Goal: Task Accomplishment & Management: Manage account settings

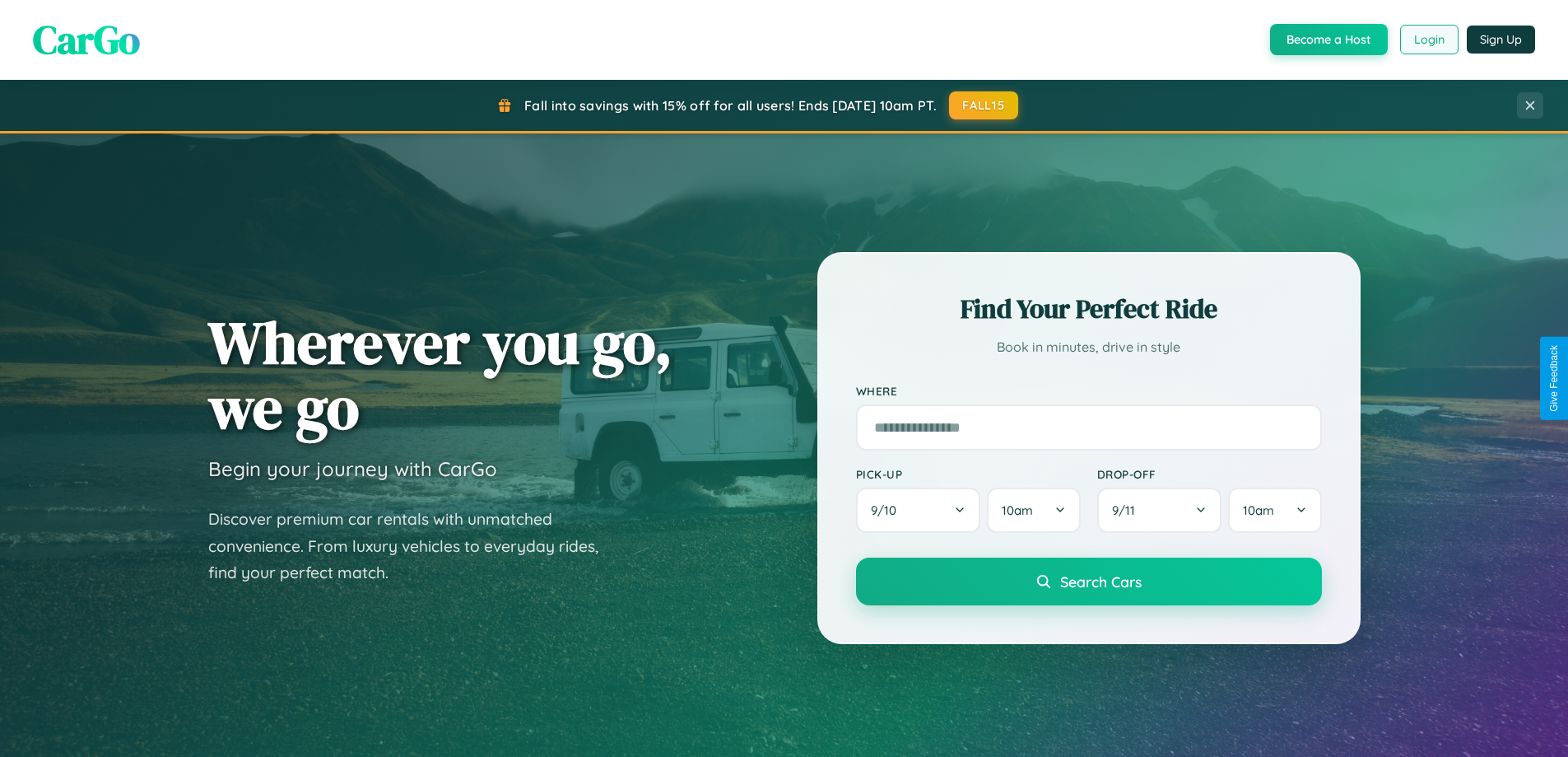
click at [1429, 39] on button "Login" at bounding box center [1429, 39] width 58 height 29
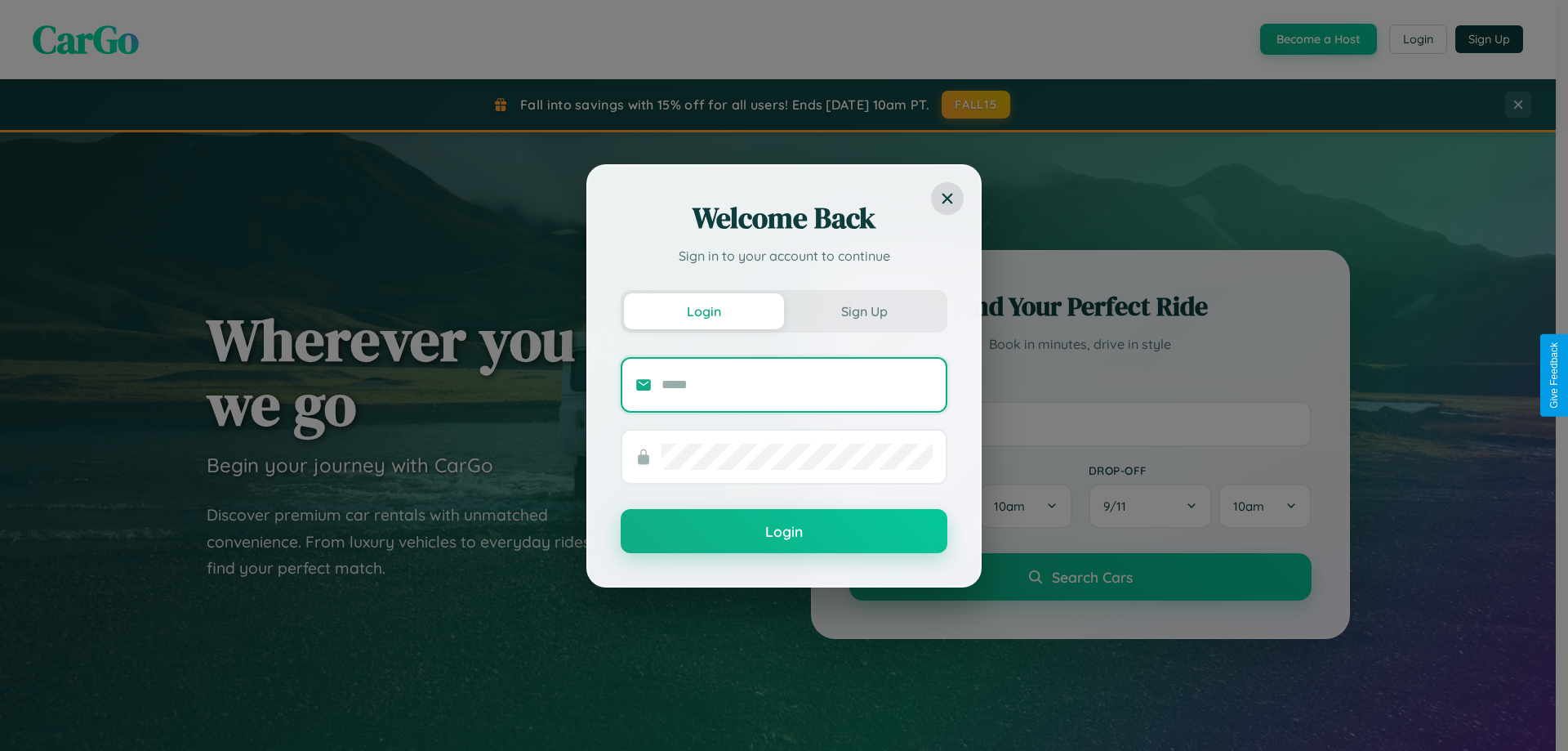
click at [797, 384] on input "text" at bounding box center [797, 384] width 271 height 26
type input "**********"
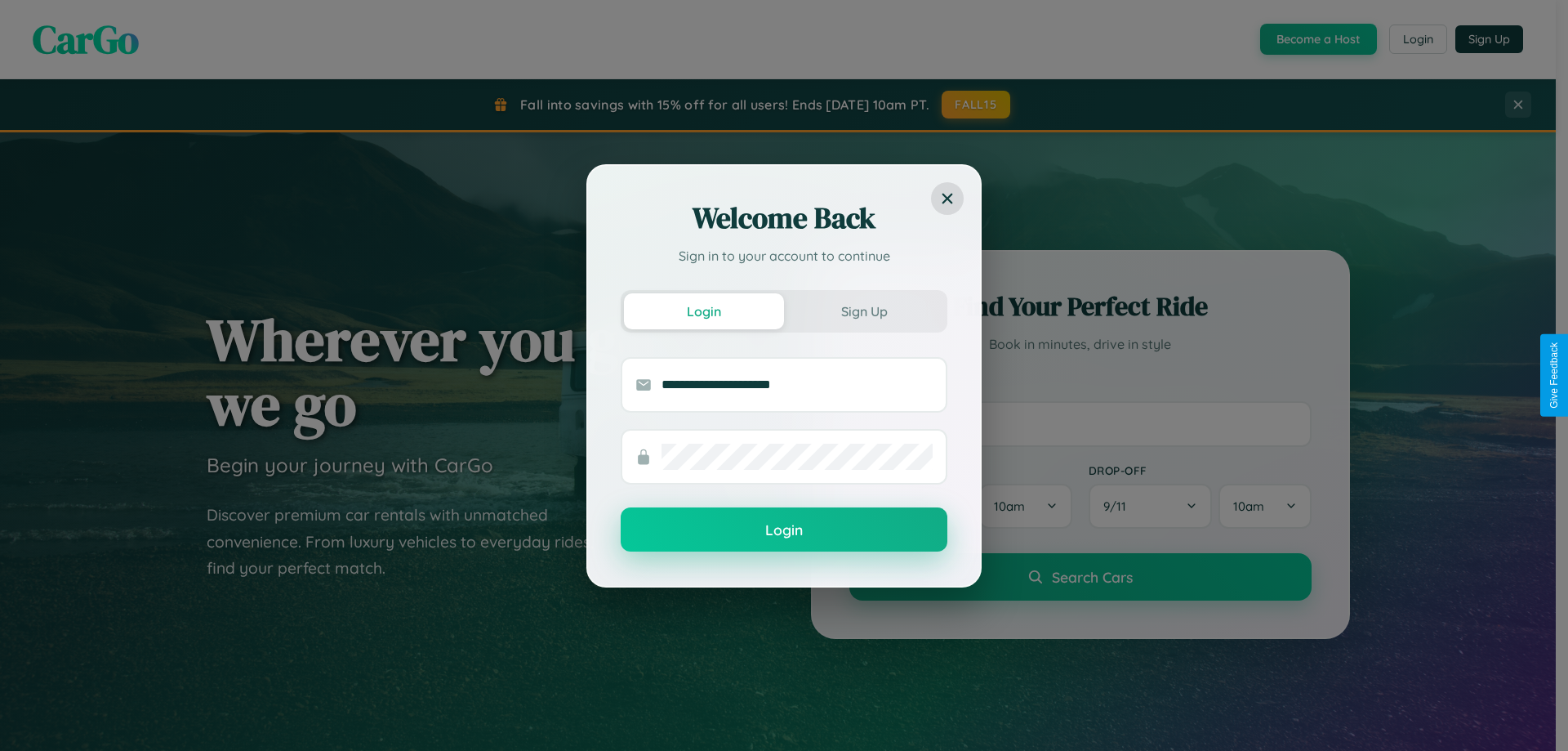
click at [784, 530] on button "Login" at bounding box center [784, 529] width 327 height 44
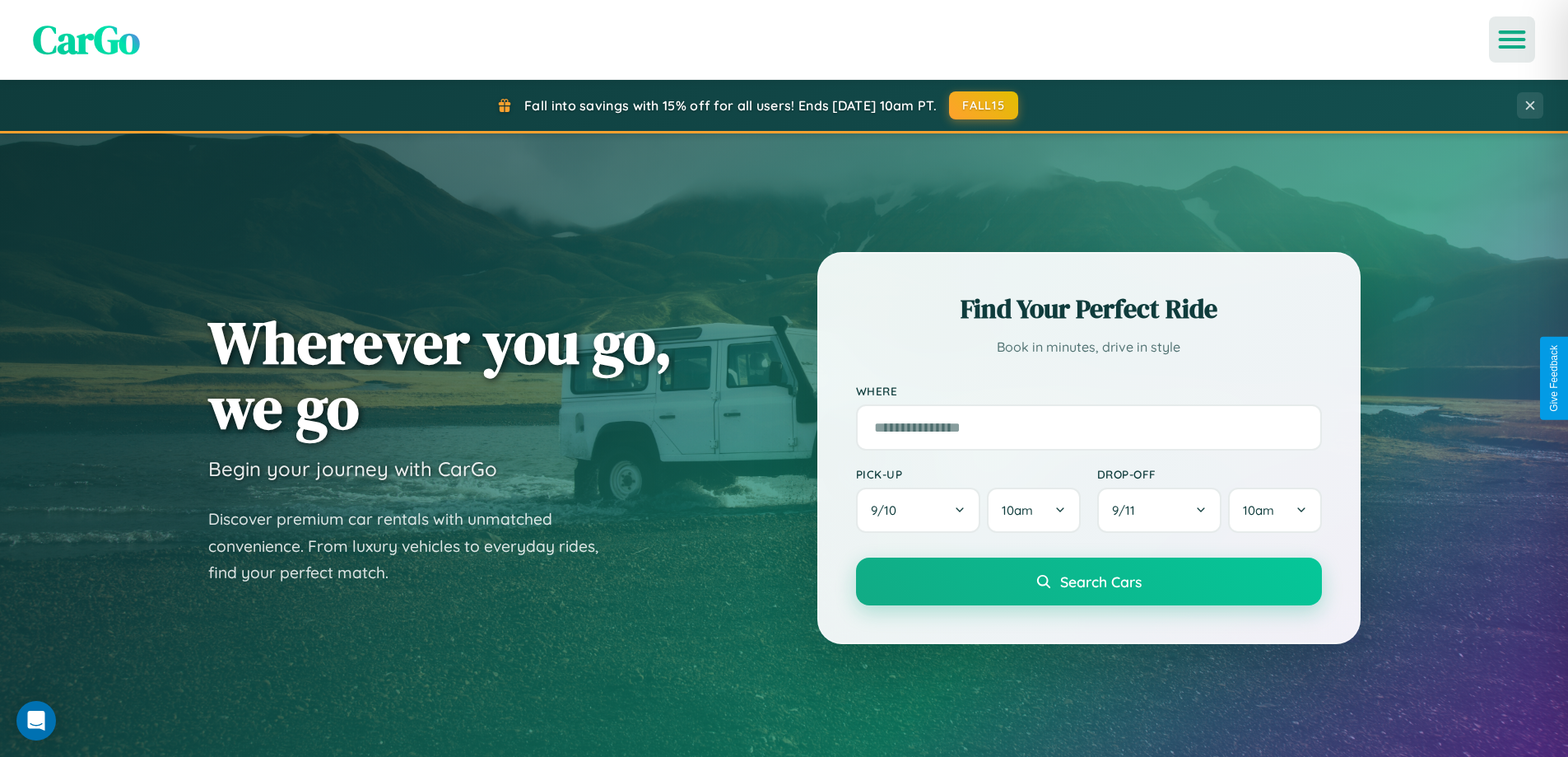
click at [1513, 39] on icon "Open menu" at bounding box center [1513, 39] width 24 height 15
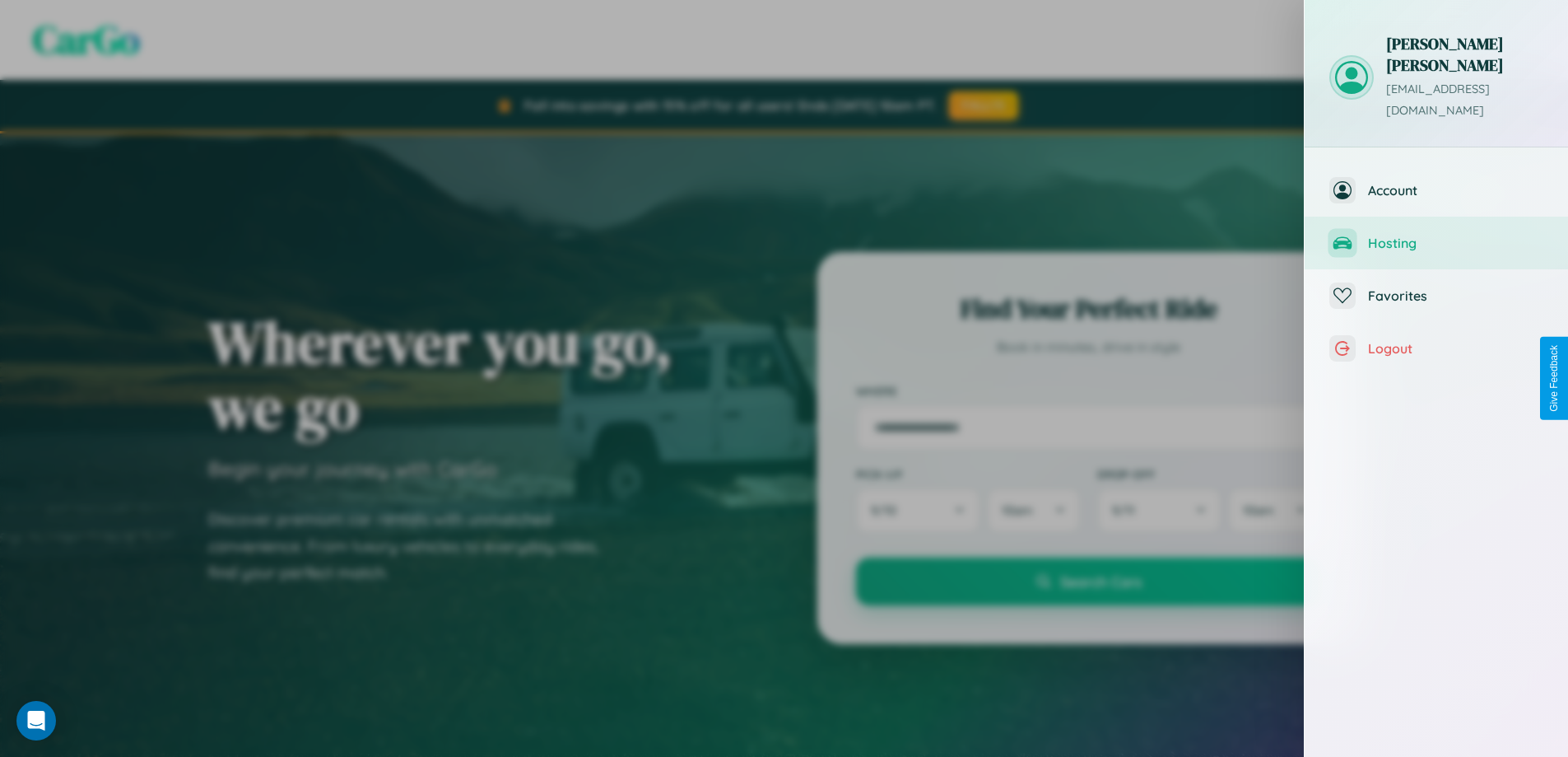
click at [1437, 235] on span "Hosting" at bounding box center [1456, 243] width 175 height 16
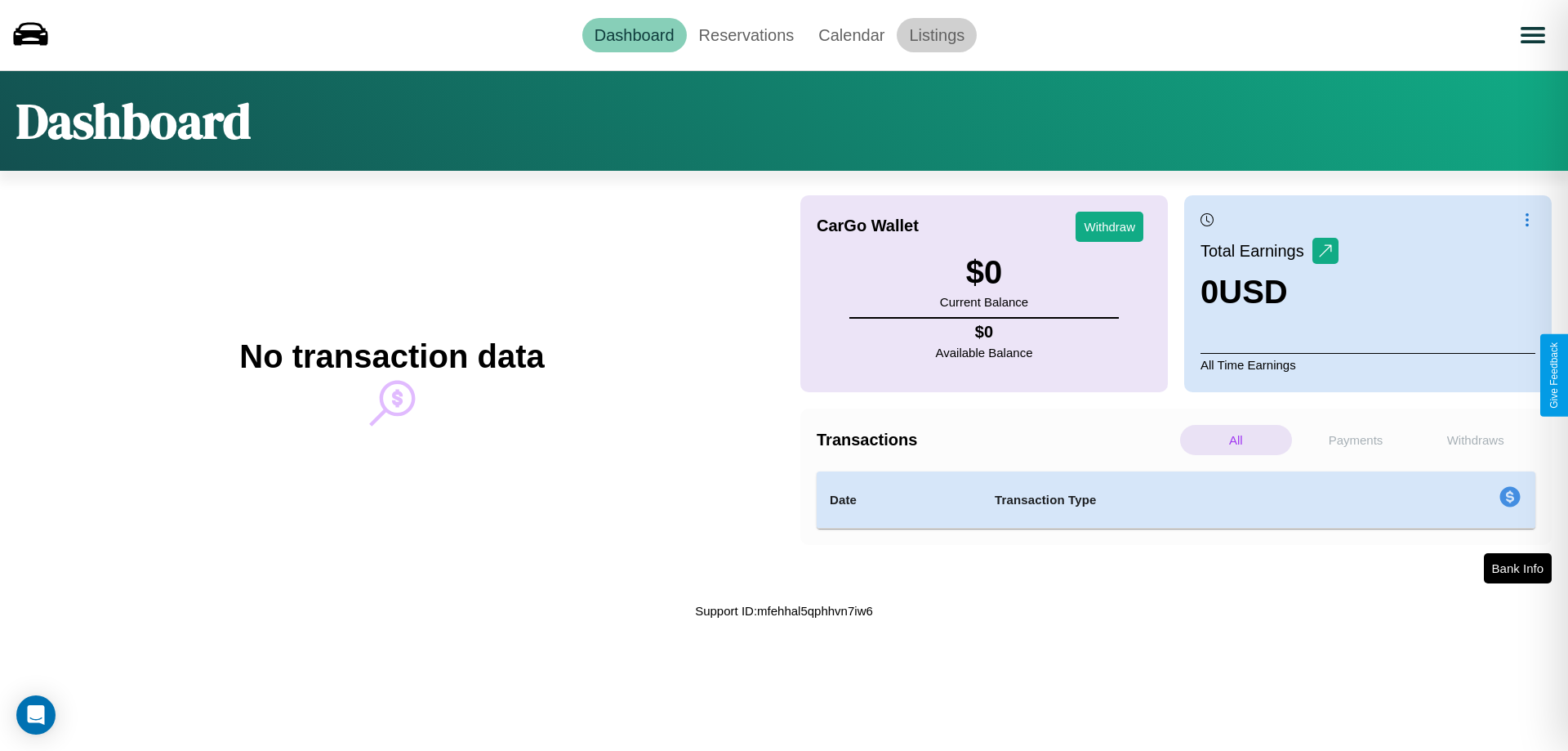
click at [937, 35] on link "Listings" at bounding box center [937, 35] width 80 height 35
